Goal: Transaction & Acquisition: Obtain resource

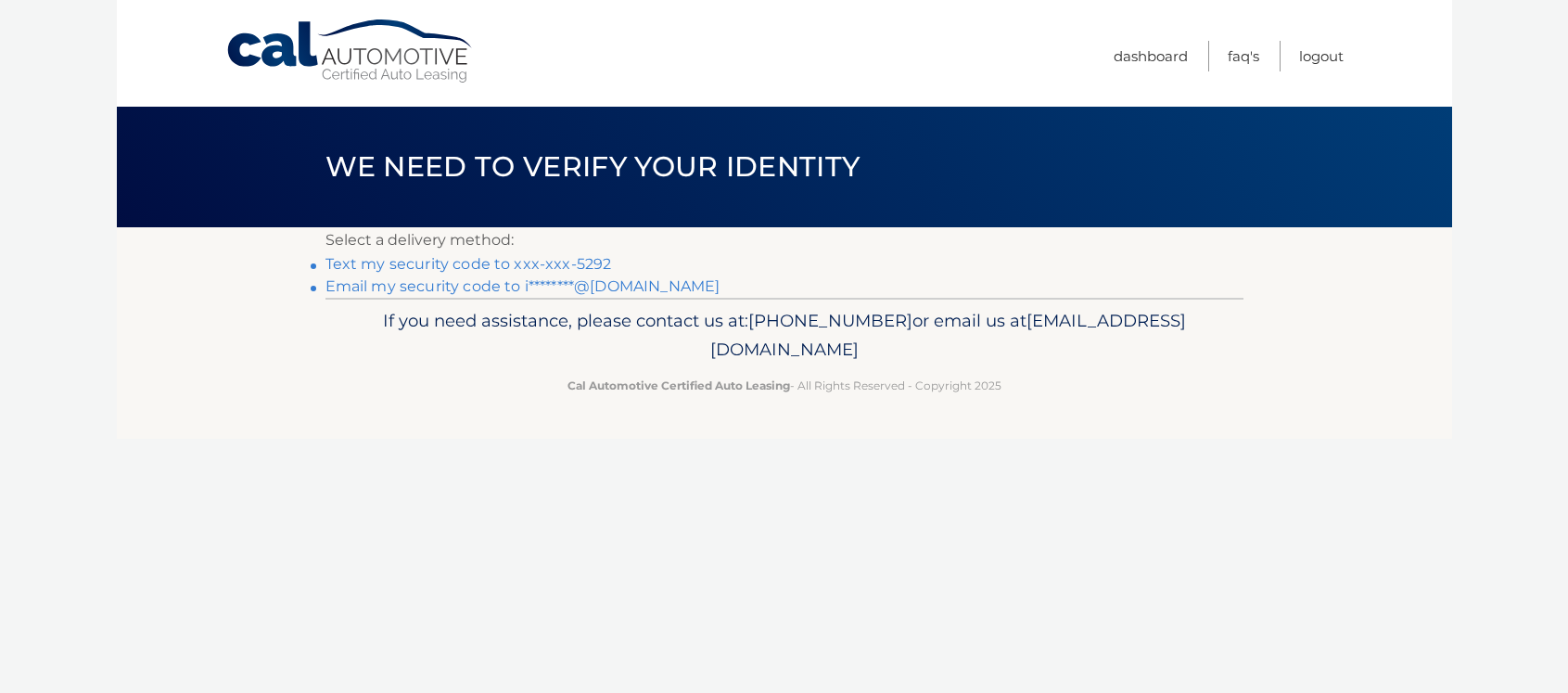
click at [532, 261] on link "Text my security code to xxx-xxx-5292" at bounding box center [469, 264] width 287 height 18
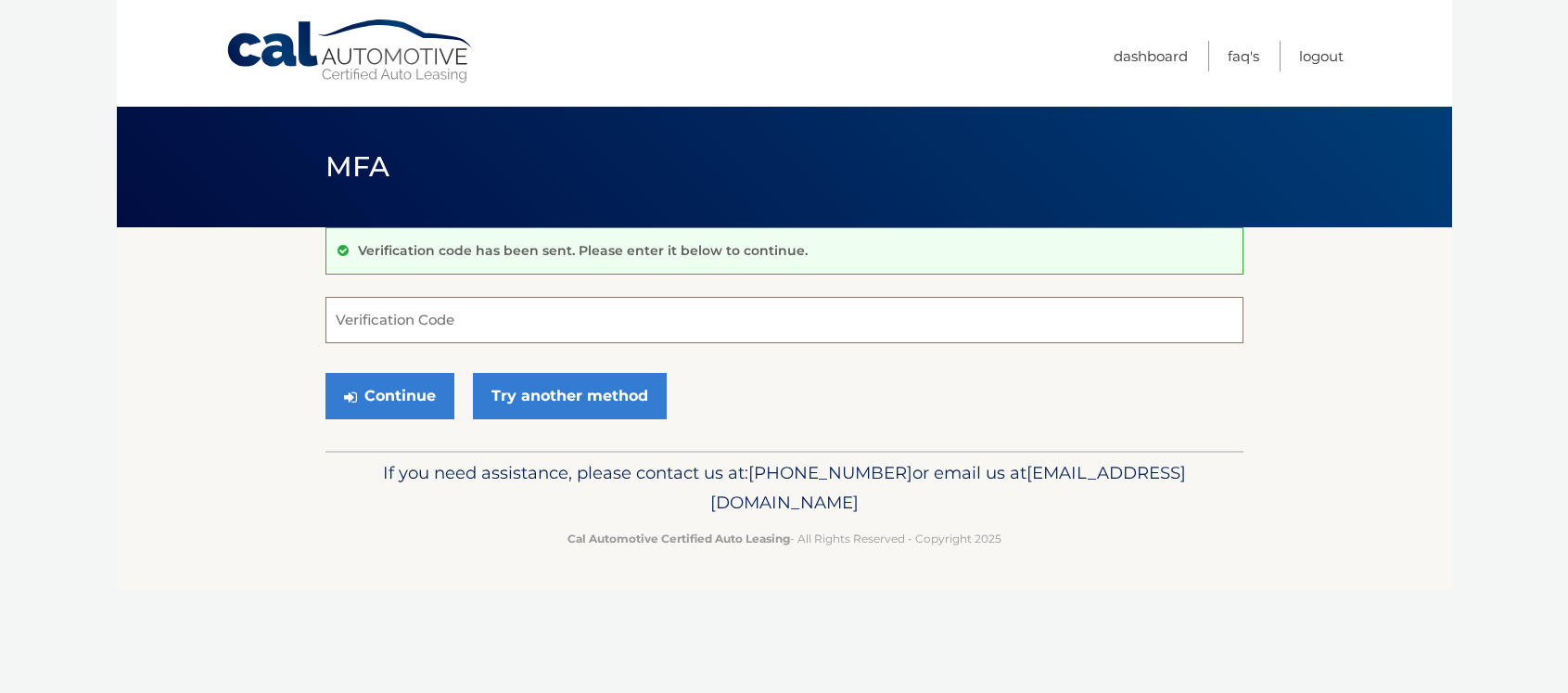
click at [418, 313] on input "Verification Code" at bounding box center [784, 320] width 918 height 47
type input "167000"
click at [398, 397] on button "Continue" at bounding box center [390, 396] width 129 height 47
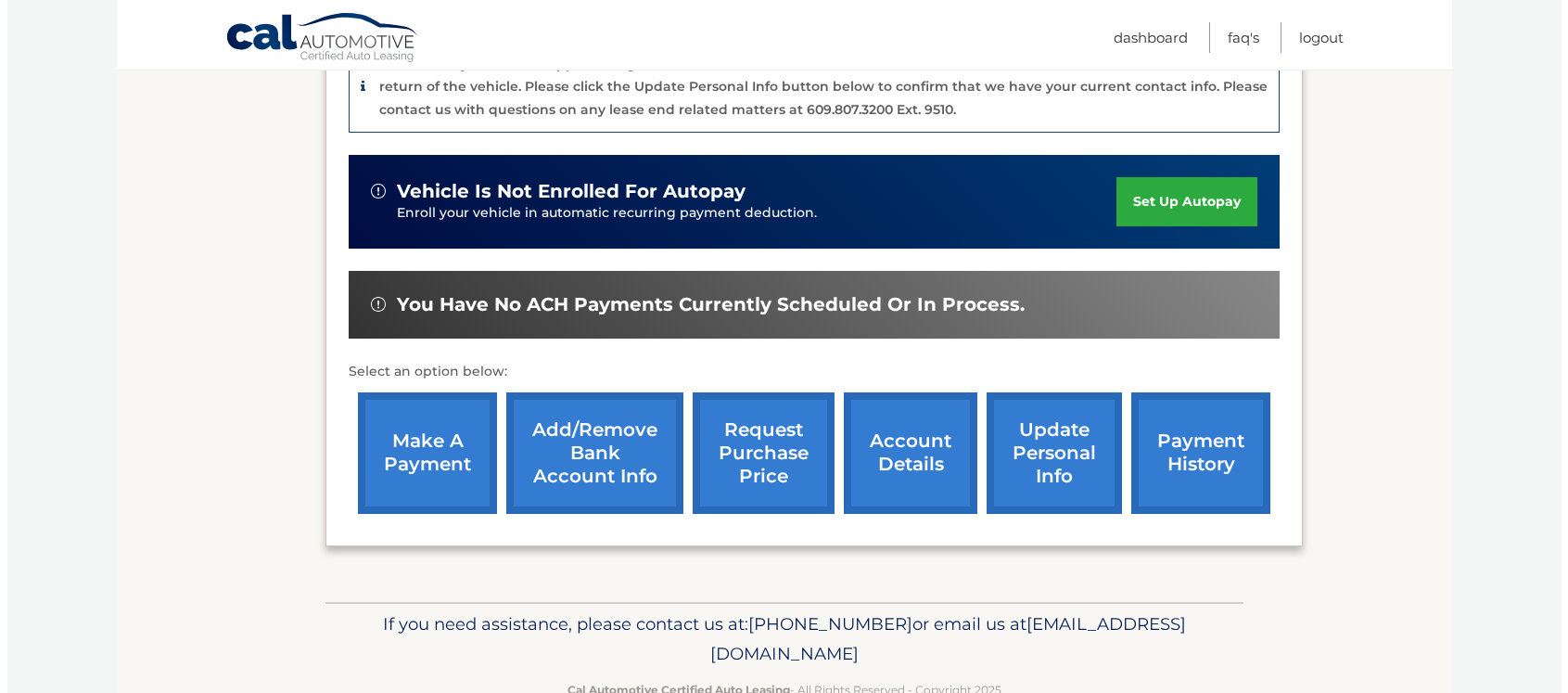
scroll to position [547, 0]
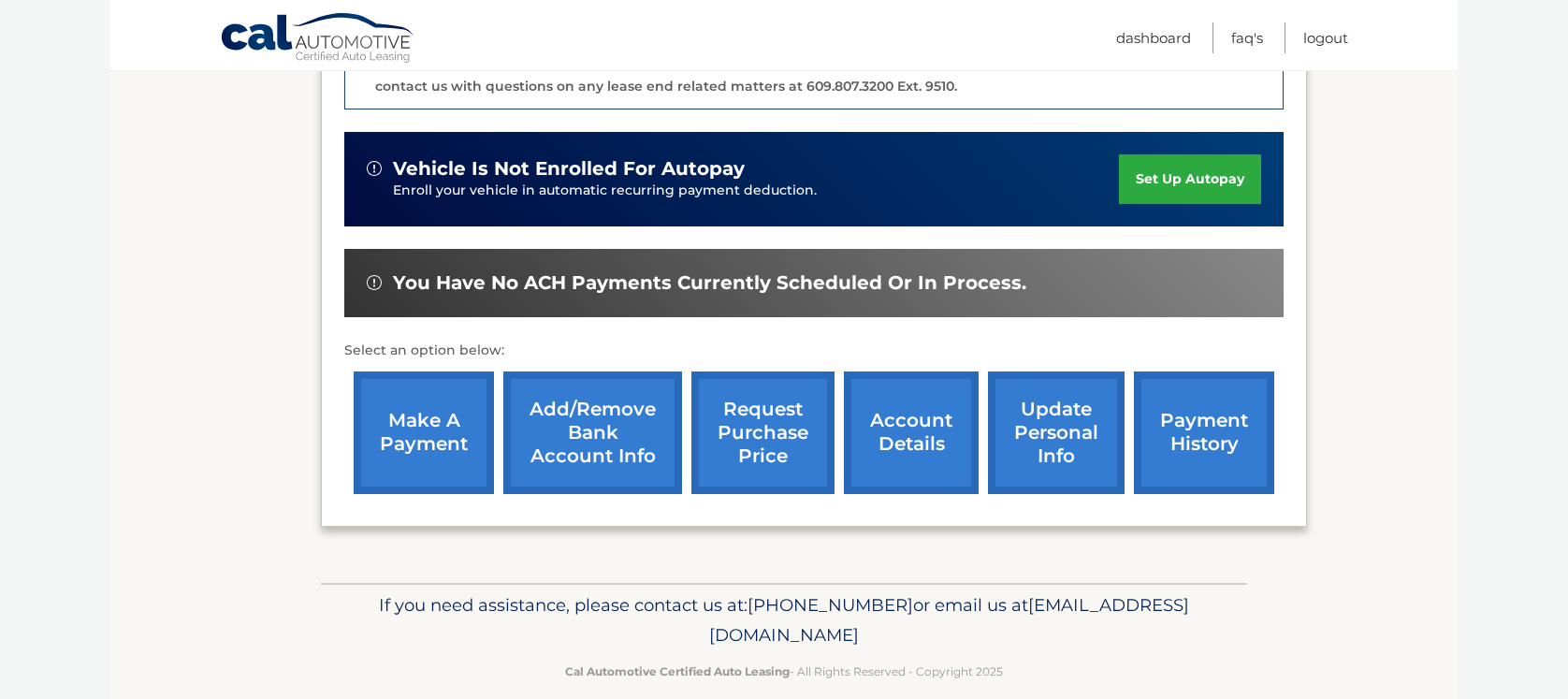
click at [761, 405] on link "request purchase price" at bounding box center [762, 432] width 143 height 122
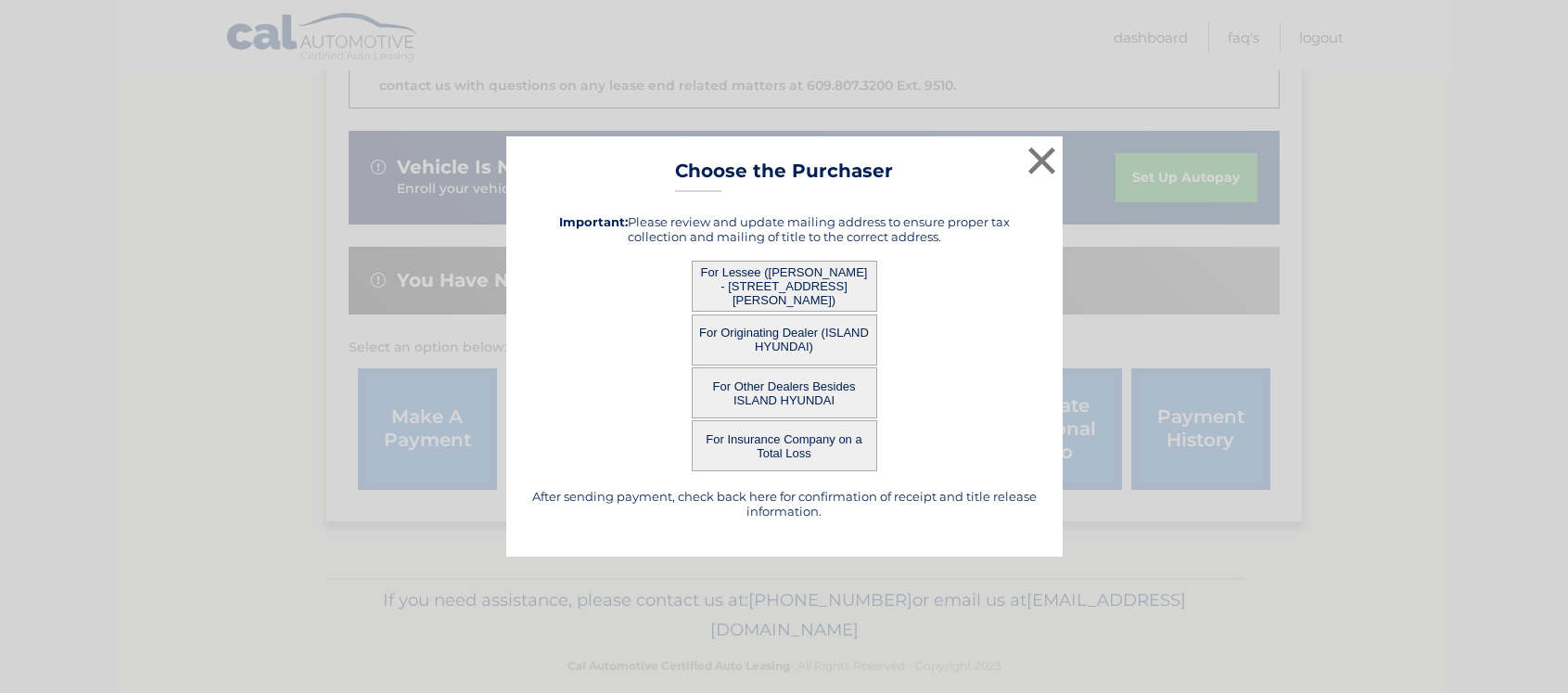
click at [805, 276] on button "For Lessee ([PERSON_NAME] - [STREET_ADDRESS][PERSON_NAME])" at bounding box center [784, 286] width 185 height 51
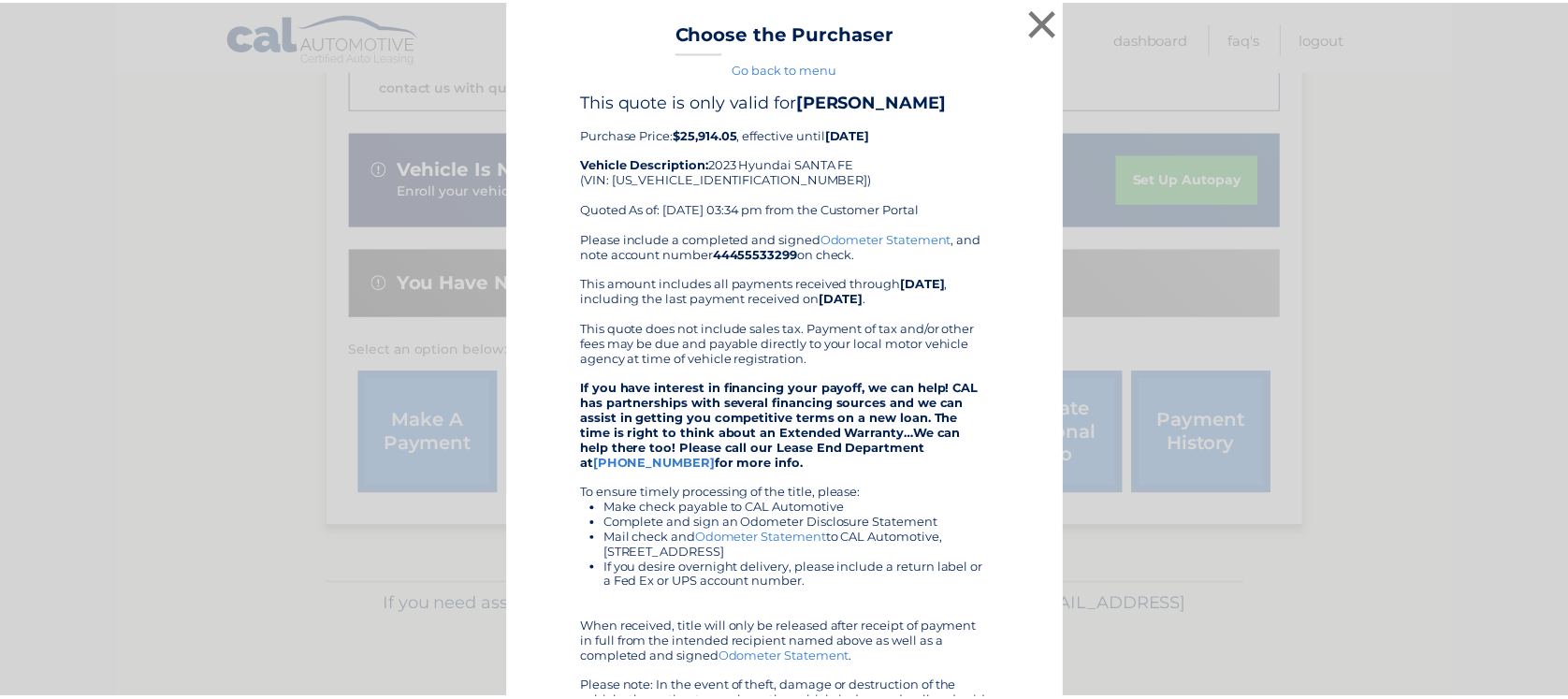
scroll to position [0, 0]
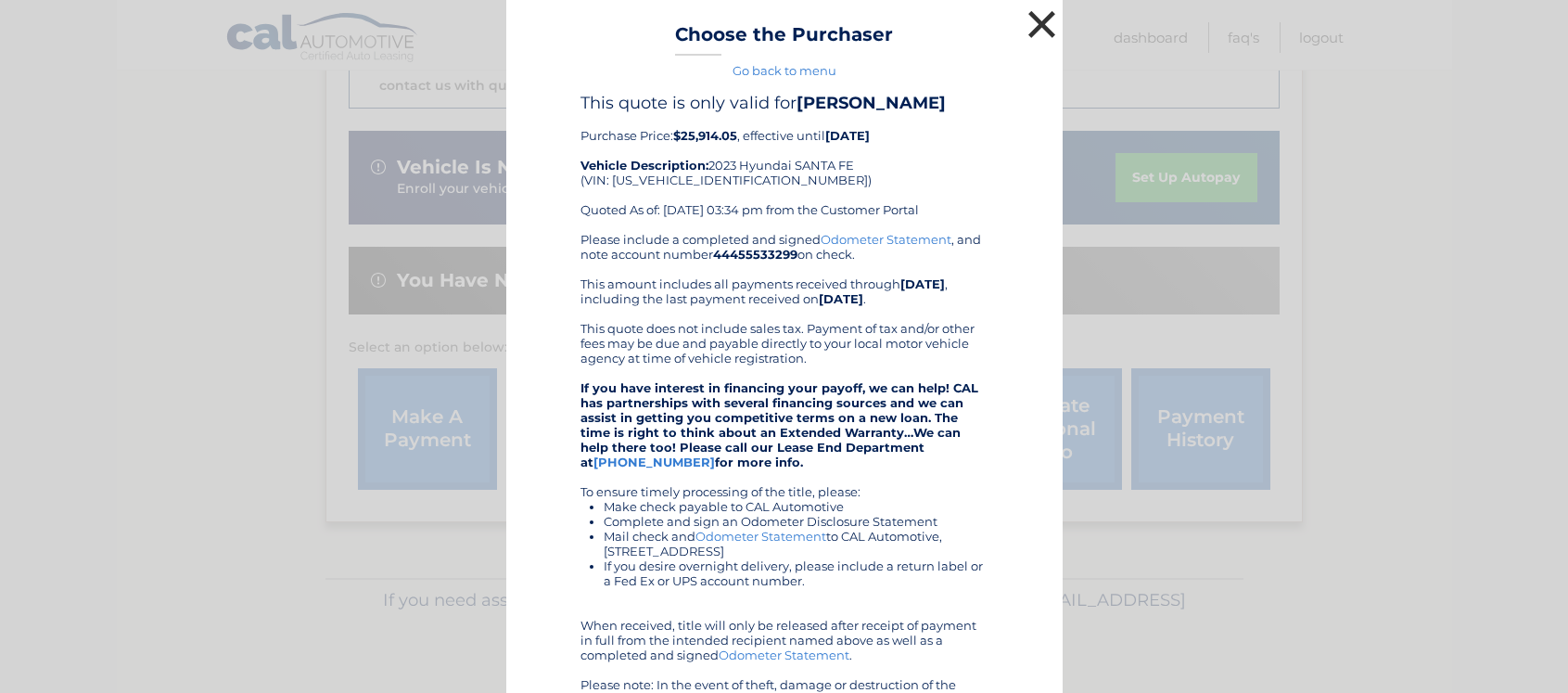
click at [1037, 17] on button "×" at bounding box center [1042, 24] width 37 height 37
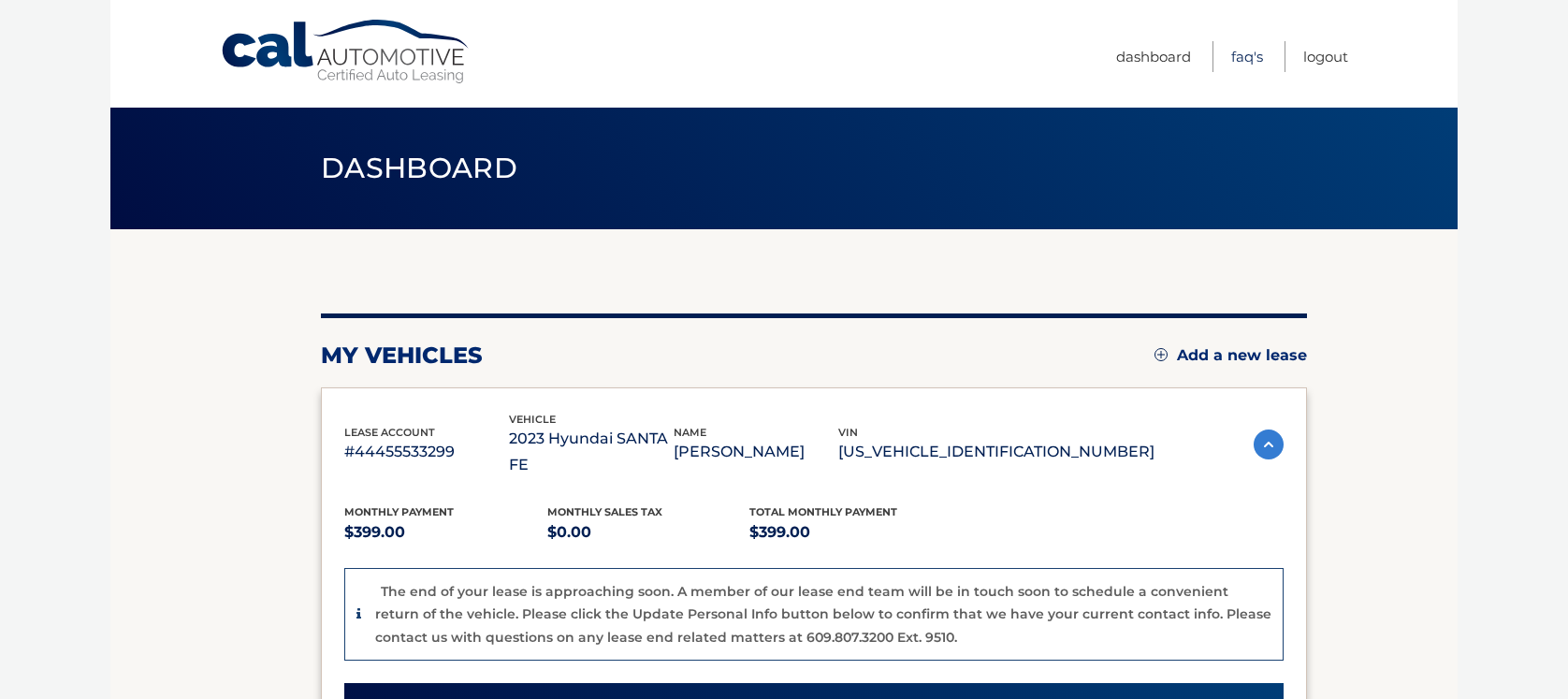
click at [1250, 55] on link "FAQ's" at bounding box center [1247, 56] width 31 height 31
click at [1128, 52] on link "Dashboard" at bounding box center [1154, 56] width 75 height 31
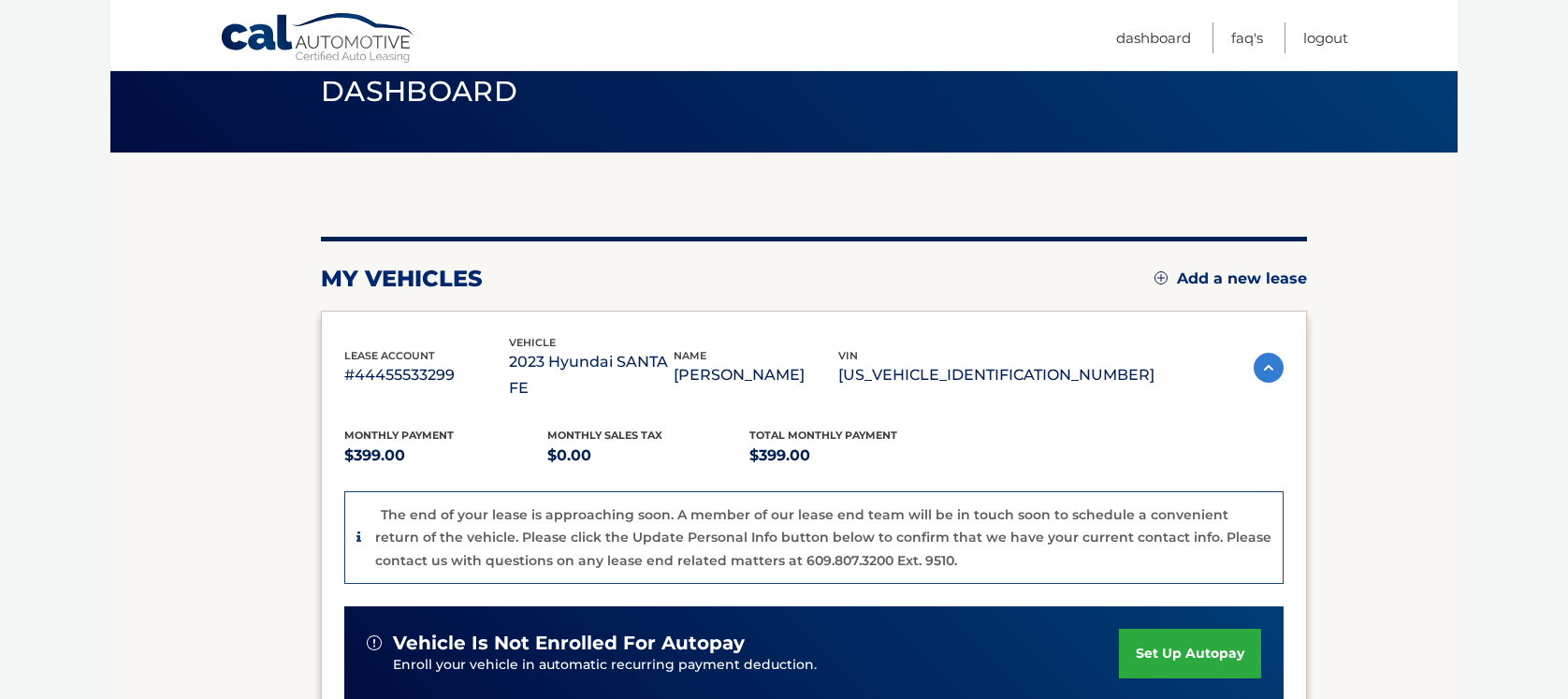
scroll to position [187, 0]
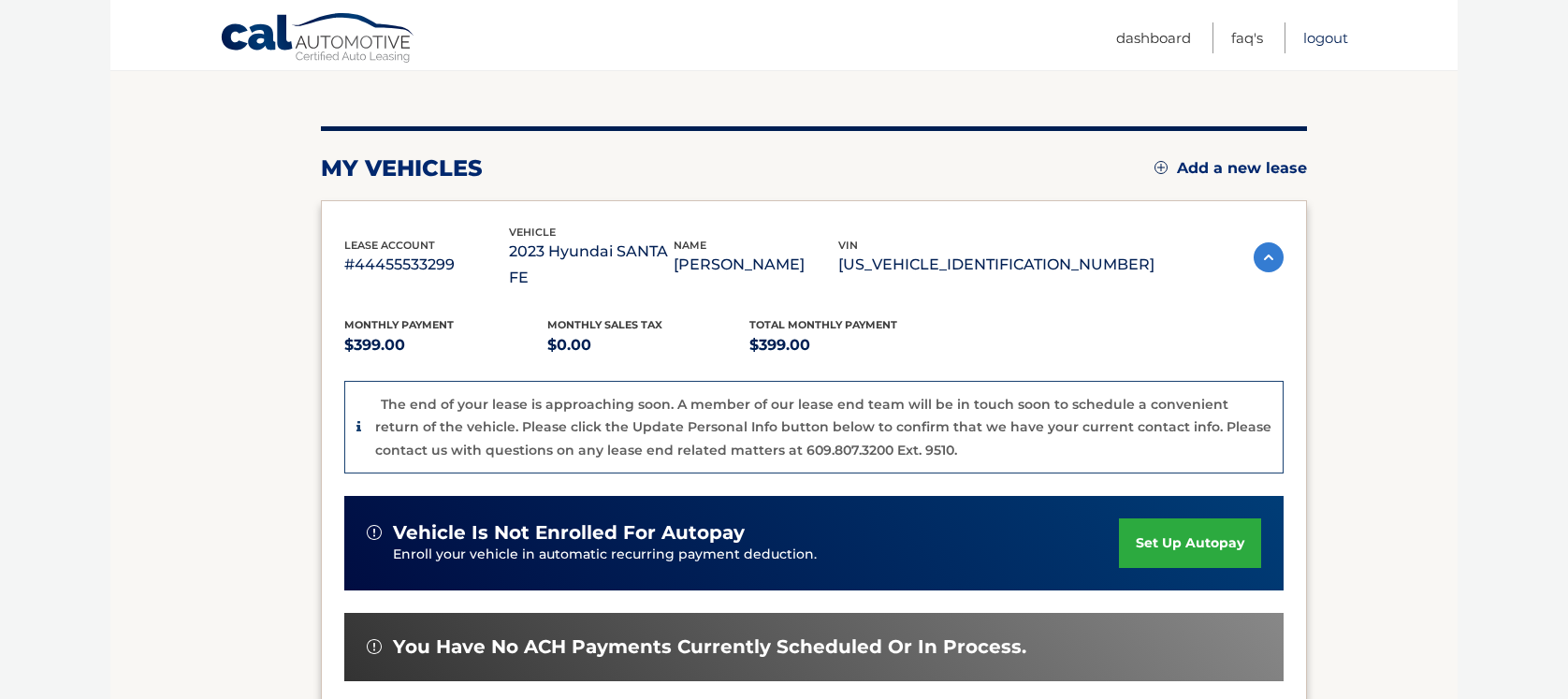
click at [1327, 35] on link "Logout" at bounding box center [1326, 37] width 45 height 31
